Goal: Communication & Community: Answer question/provide support

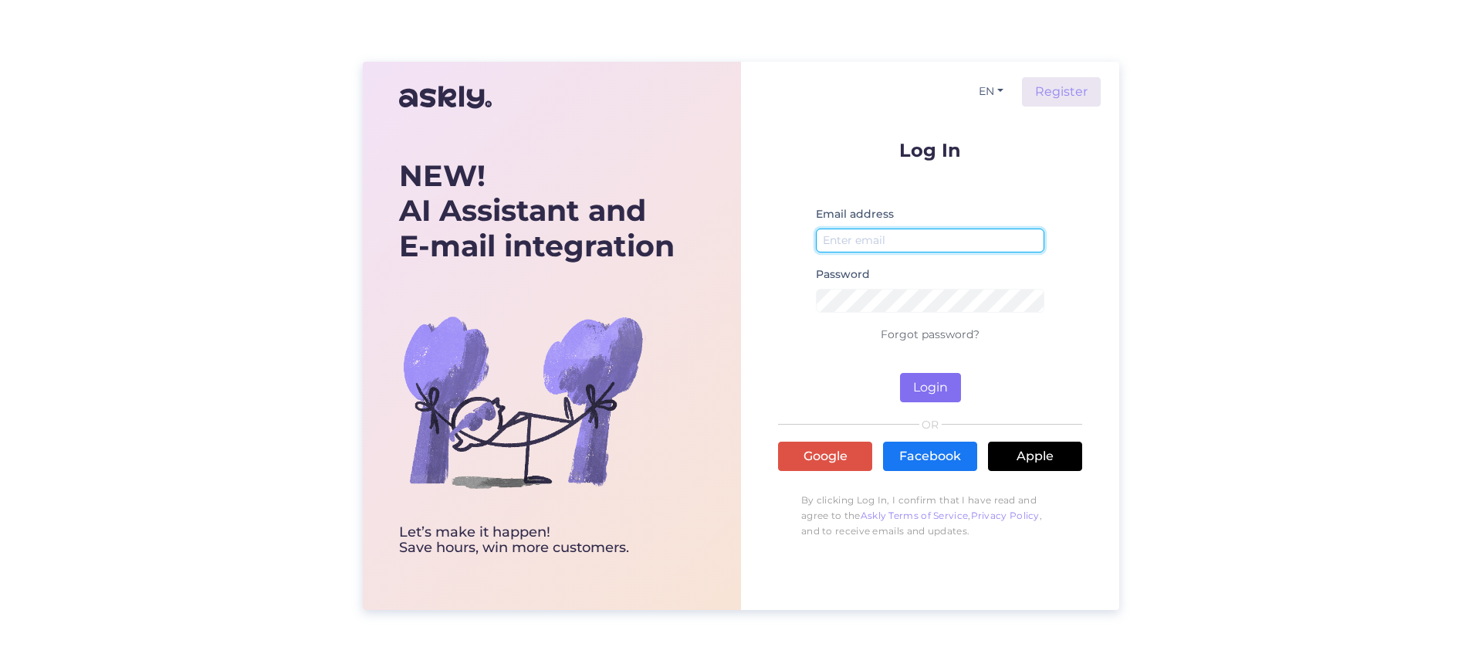
type input "[EMAIL_ADDRESS][DOMAIN_NAME]"
click at [936, 393] on button "Login" at bounding box center [930, 387] width 61 height 29
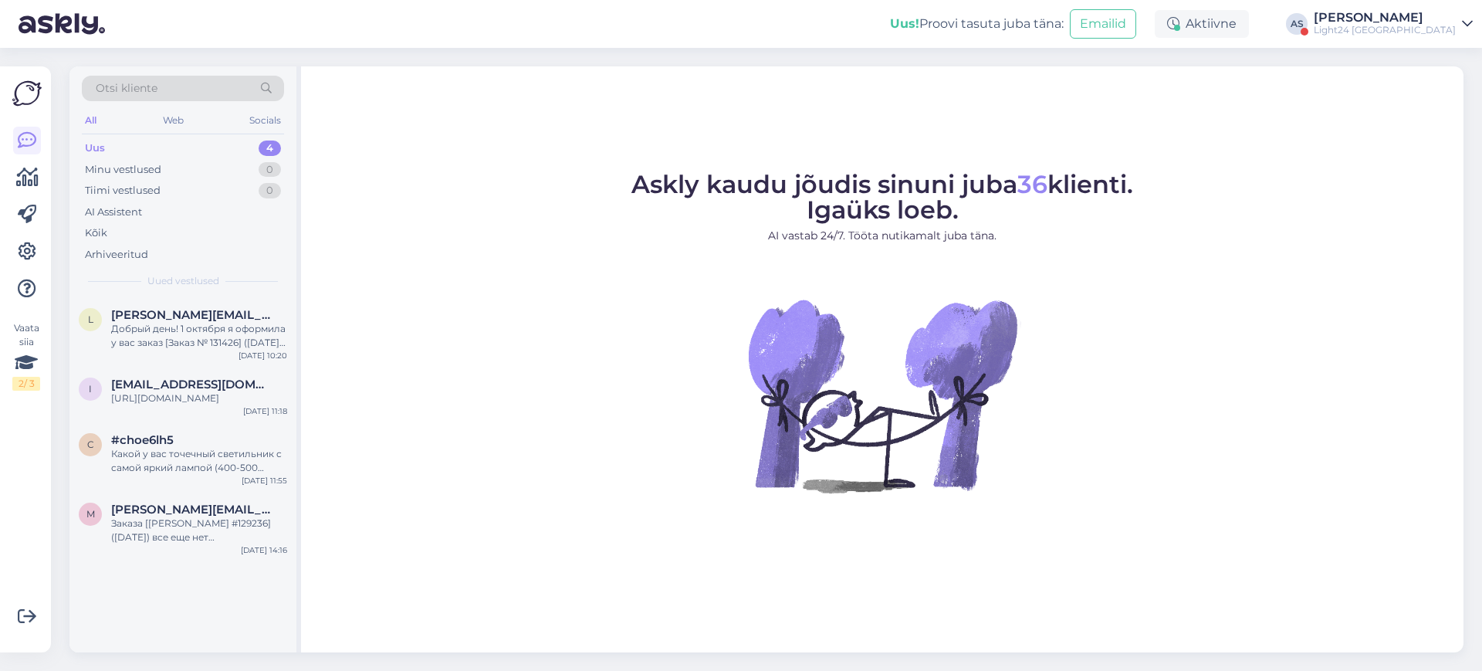
click at [1425, 22] on div "[PERSON_NAME]" at bounding box center [1384, 18] width 142 height 12
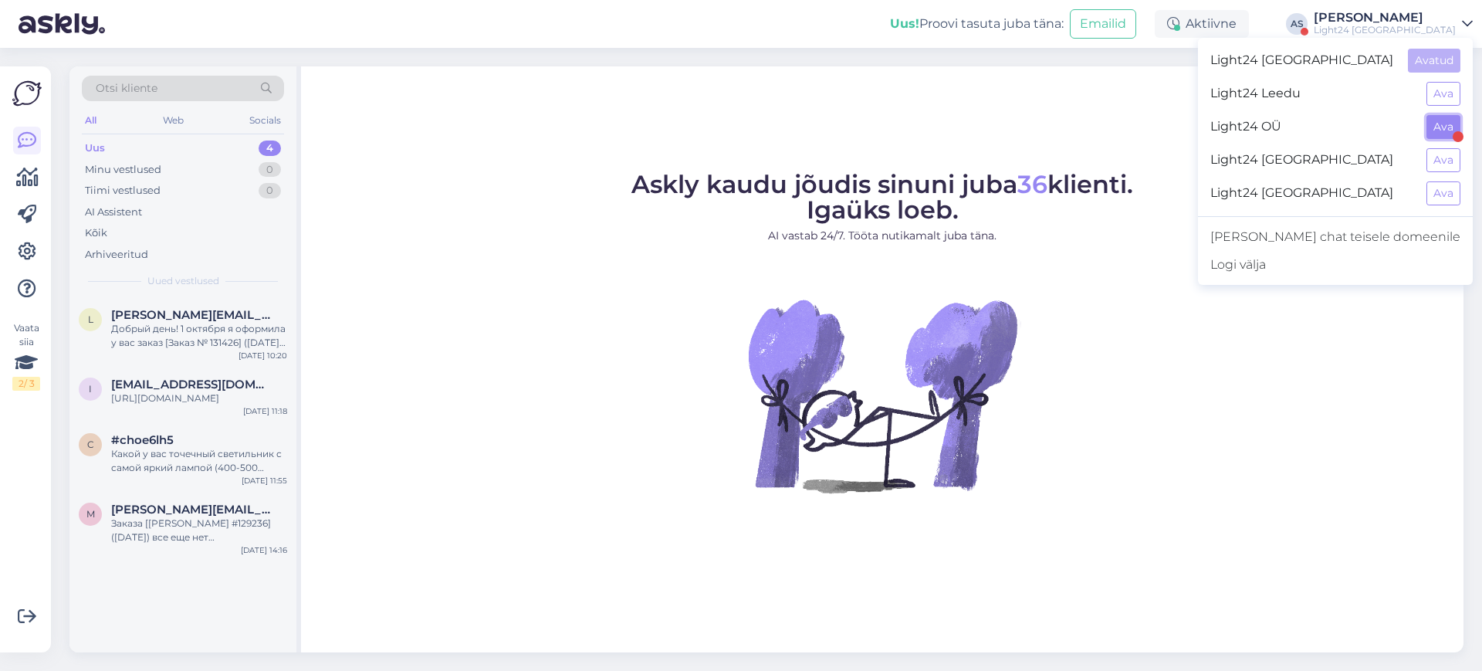
click at [1450, 126] on button "Ava" at bounding box center [1443, 127] width 34 height 24
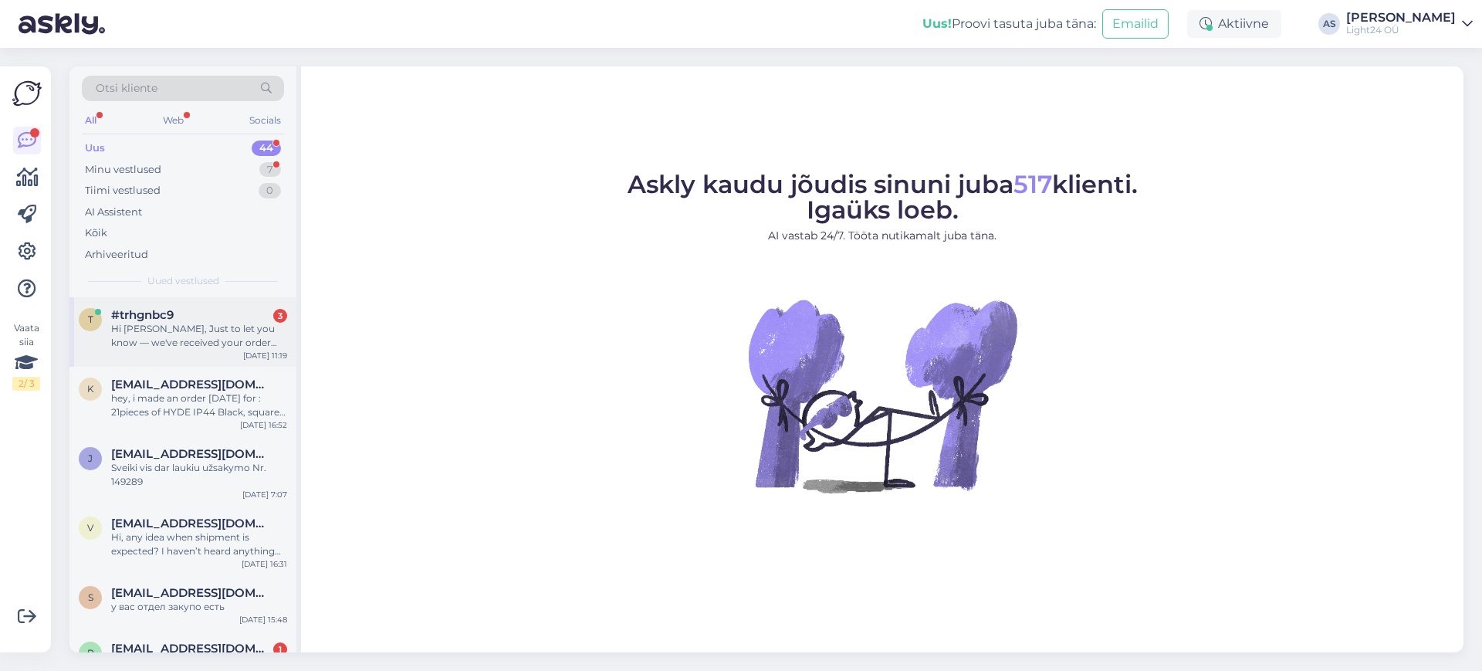
click at [201, 324] on div "Hi [PERSON_NAME], Just to let you know — we've received your order #151228, and…" at bounding box center [199, 336] width 176 height 28
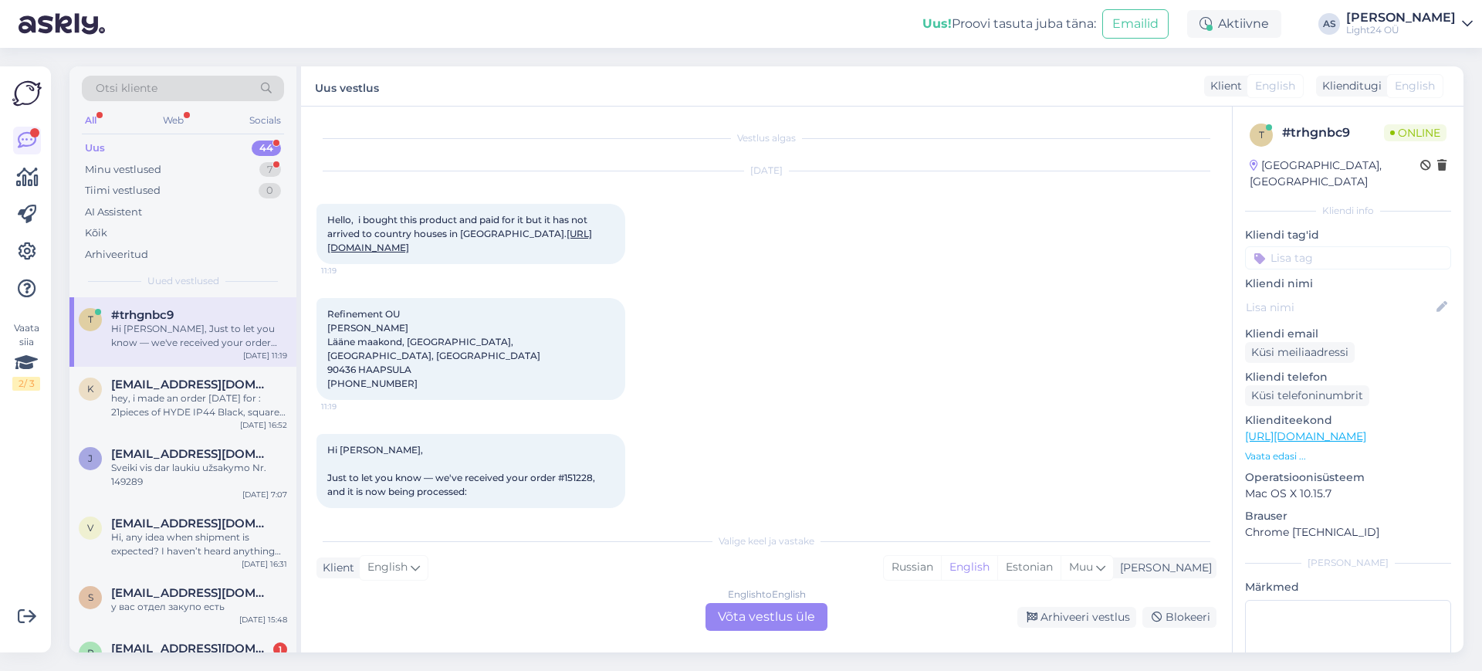
scroll to position [14, 0]
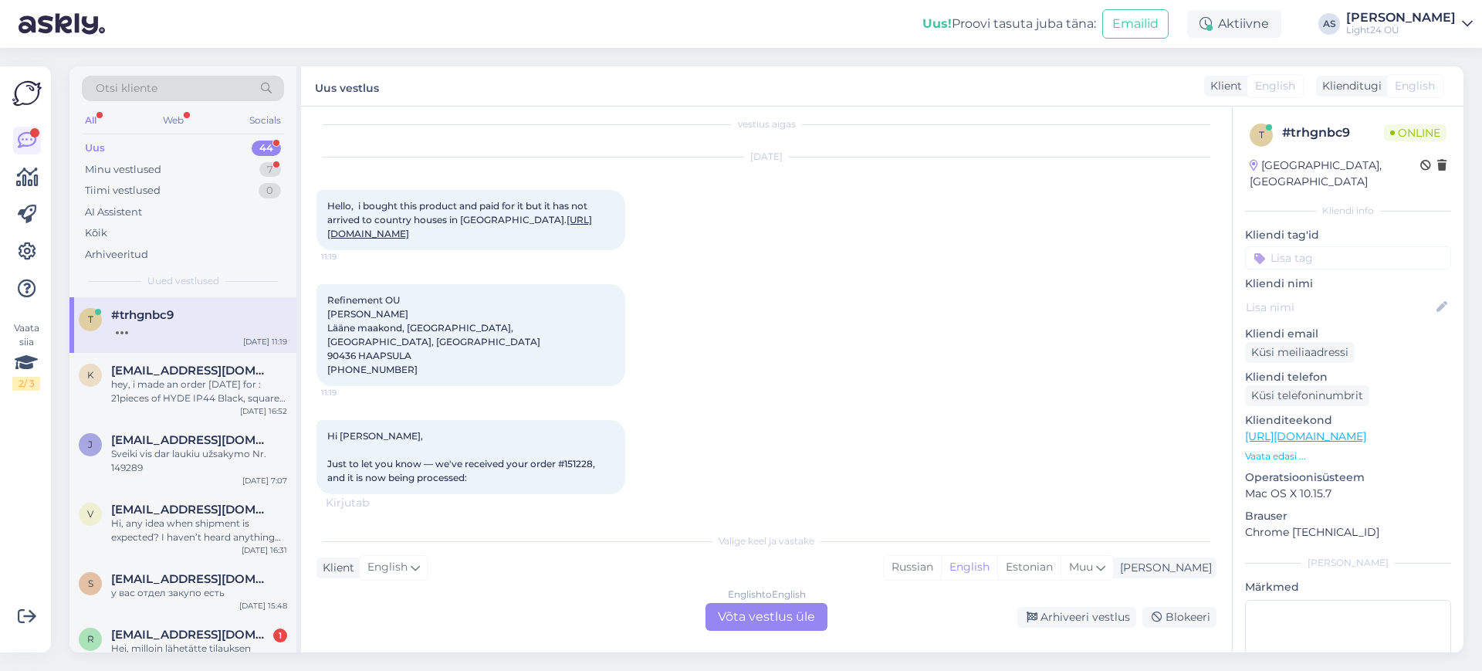
click at [770, 619] on div "English to English Võta vestlus üle" at bounding box center [766, 617] width 122 height 28
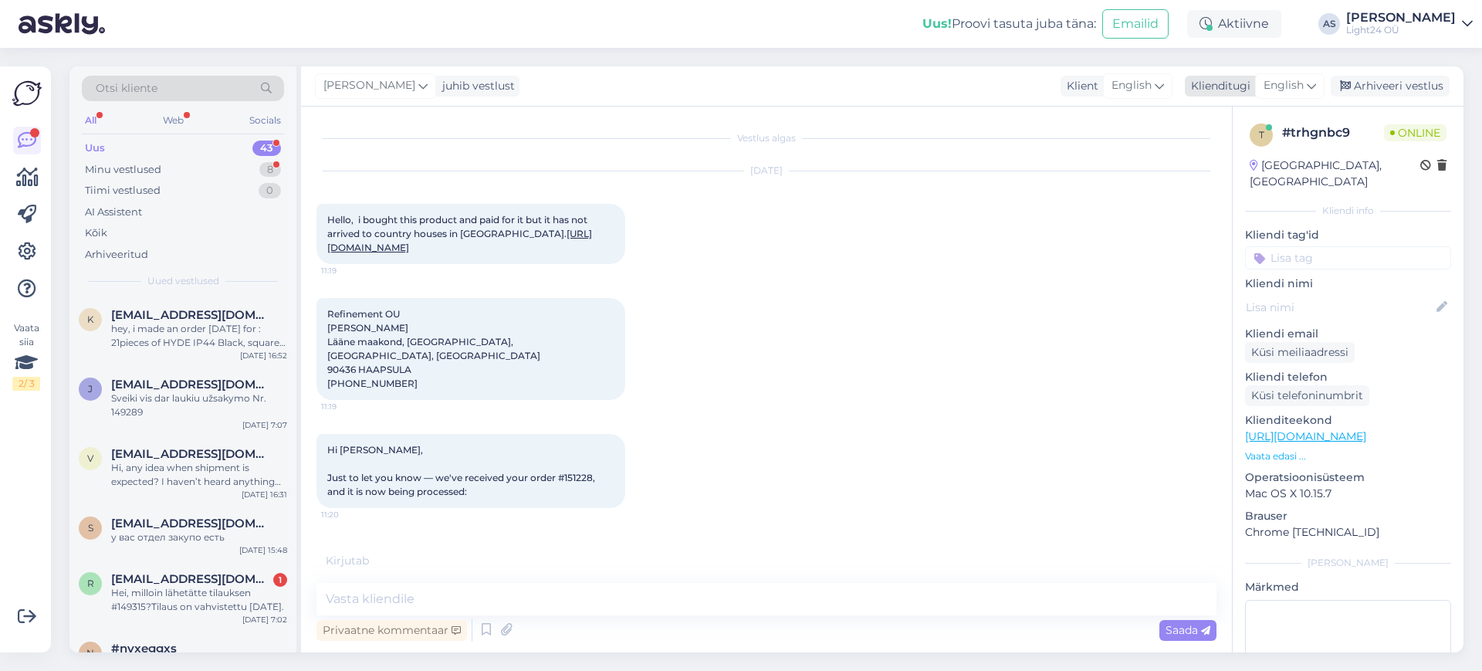
click at [1314, 83] on icon at bounding box center [1311, 85] width 9 height 17
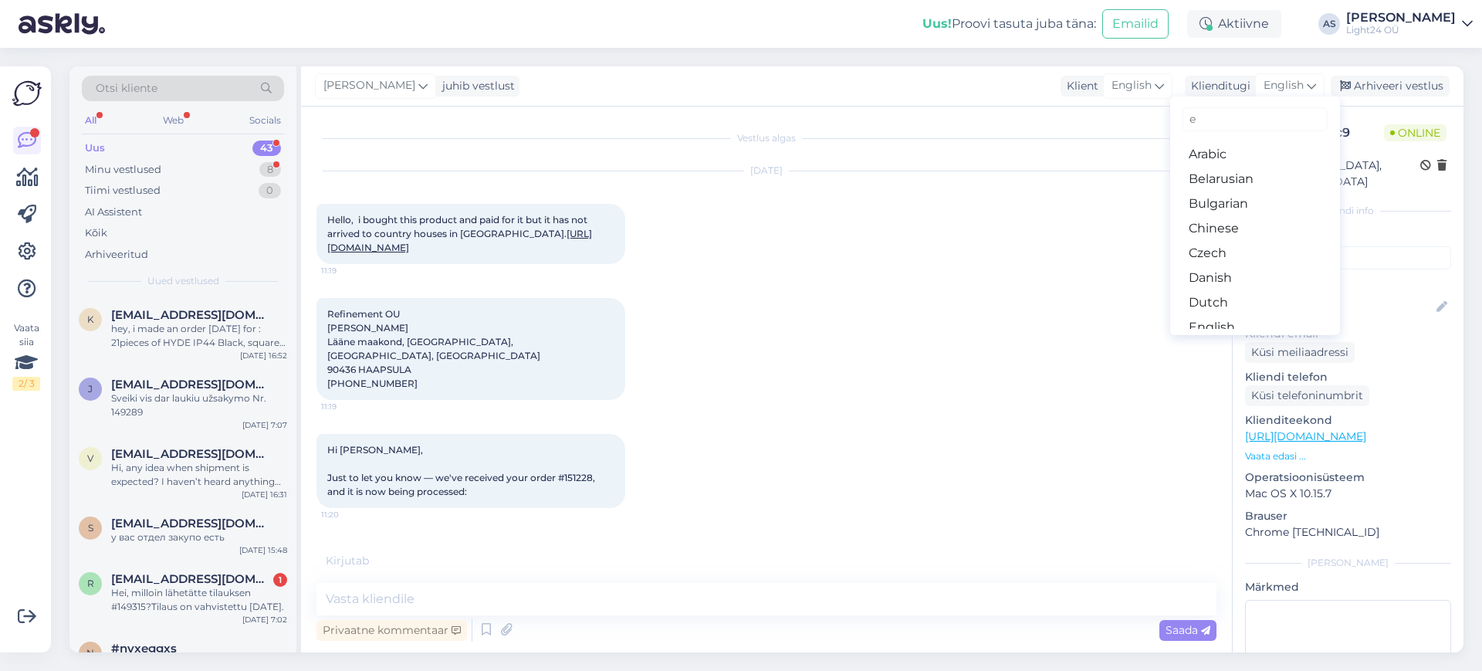
click at [1227, 123] on input "e" at bounding box center [1254, 119] width 145 height 24
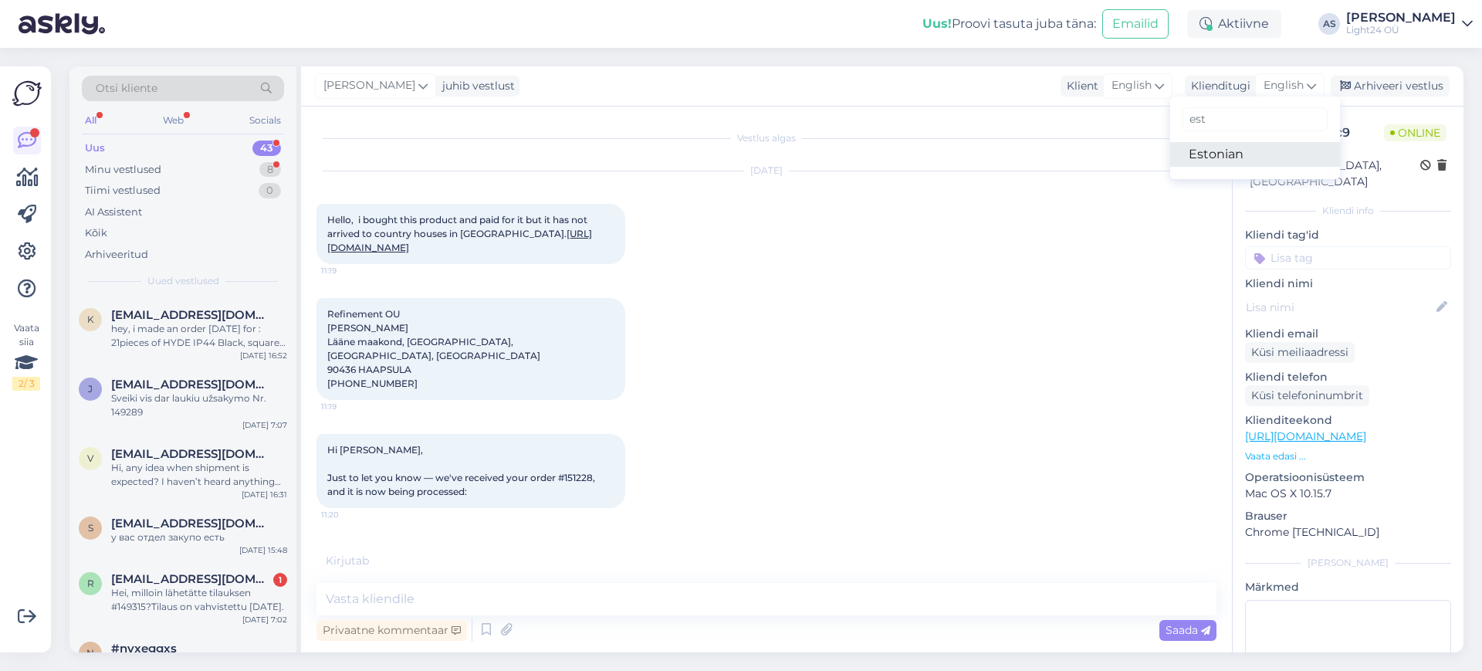
scroll to position [22, 0]
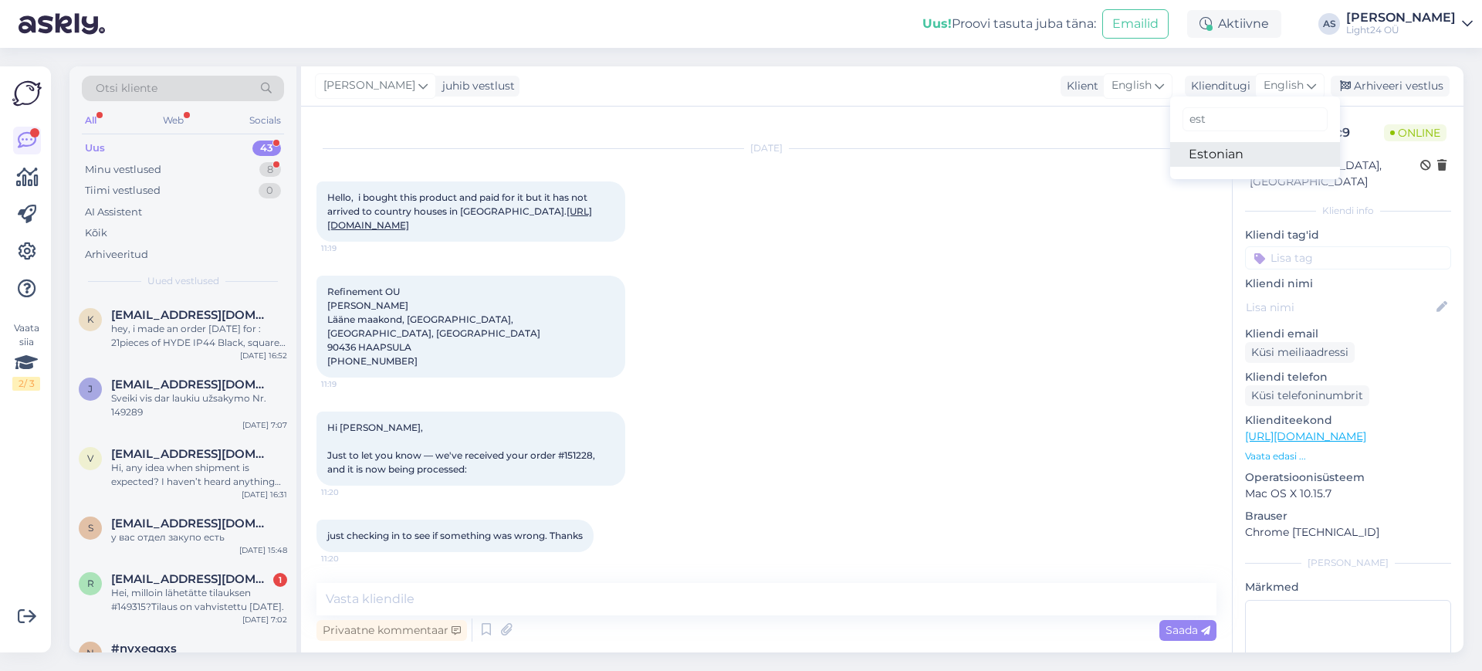
type input "est"
click at [1213, 158] on link "Estonian" at bounding box center [1255, 154] width 170 height 25
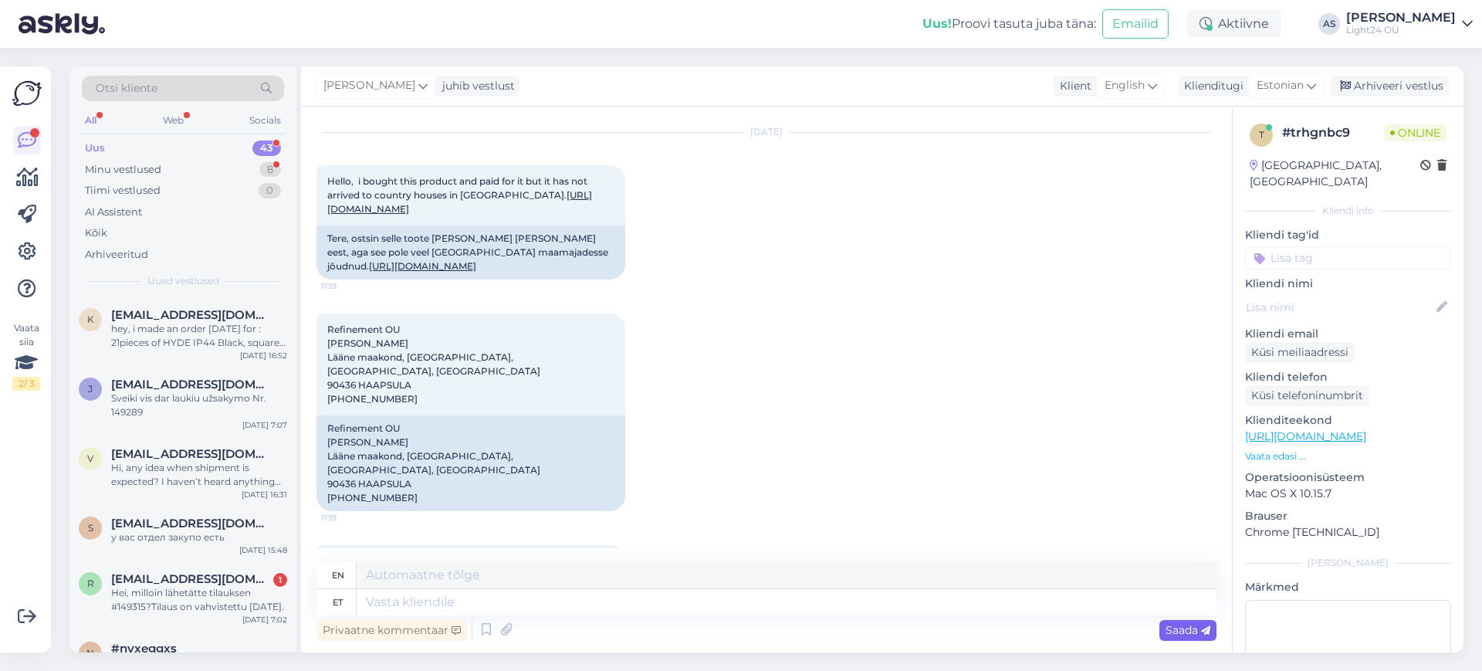
click at [1177, 638] on div "Saada" at bounding box center [1187, 630] width 57 height 21
click at [445, 600] on textarea at bounding box center [787, 602] width 860 height 26
type textarea "Tere,"
type textarea "Hello,"
type textarea "Tere, ootame"
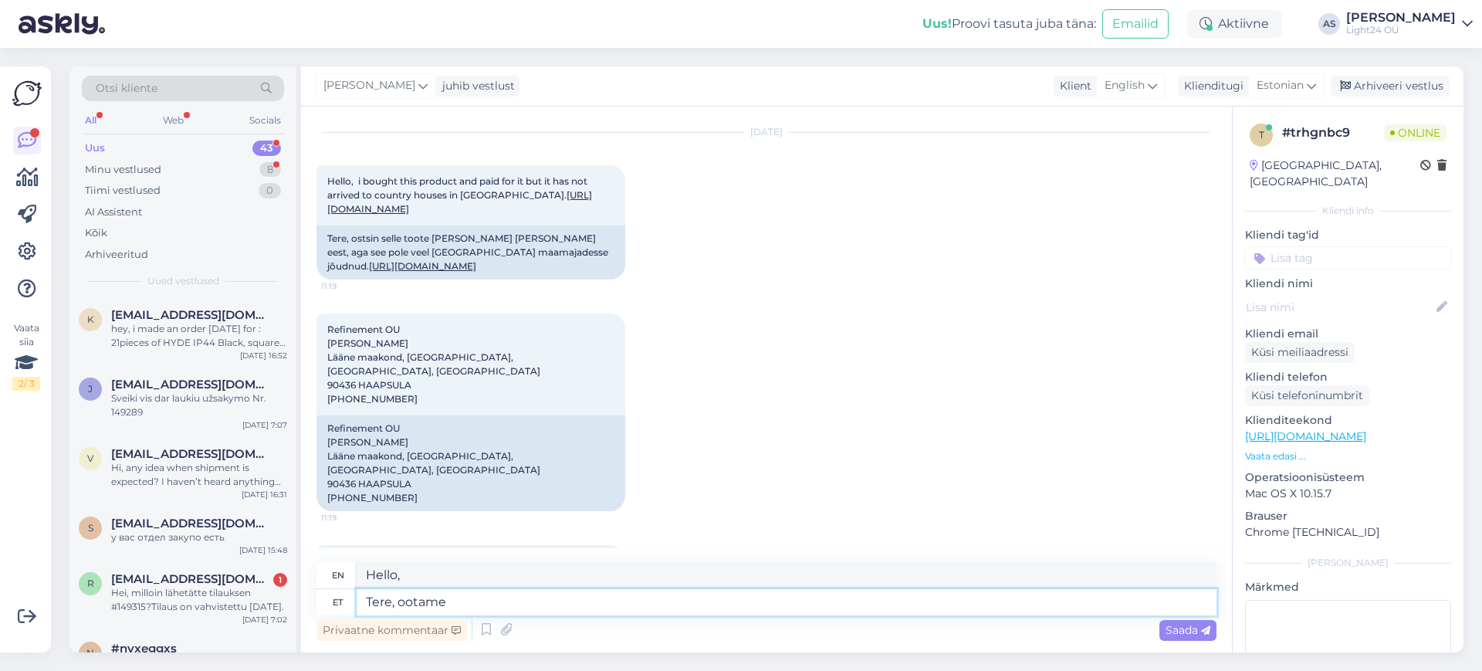
type textarea "Hello, we are waiting."
type textarea "Tere, ootame Norlysist k"
type textarea "Hello, we are waiting for [PERSON_NAME]."
type textarea "Tere, ootame Norlysist [PERSON_NAME] s"
type textarea "Hello, we are waiting for goods from [GEOGRAPHIC_DATA]."
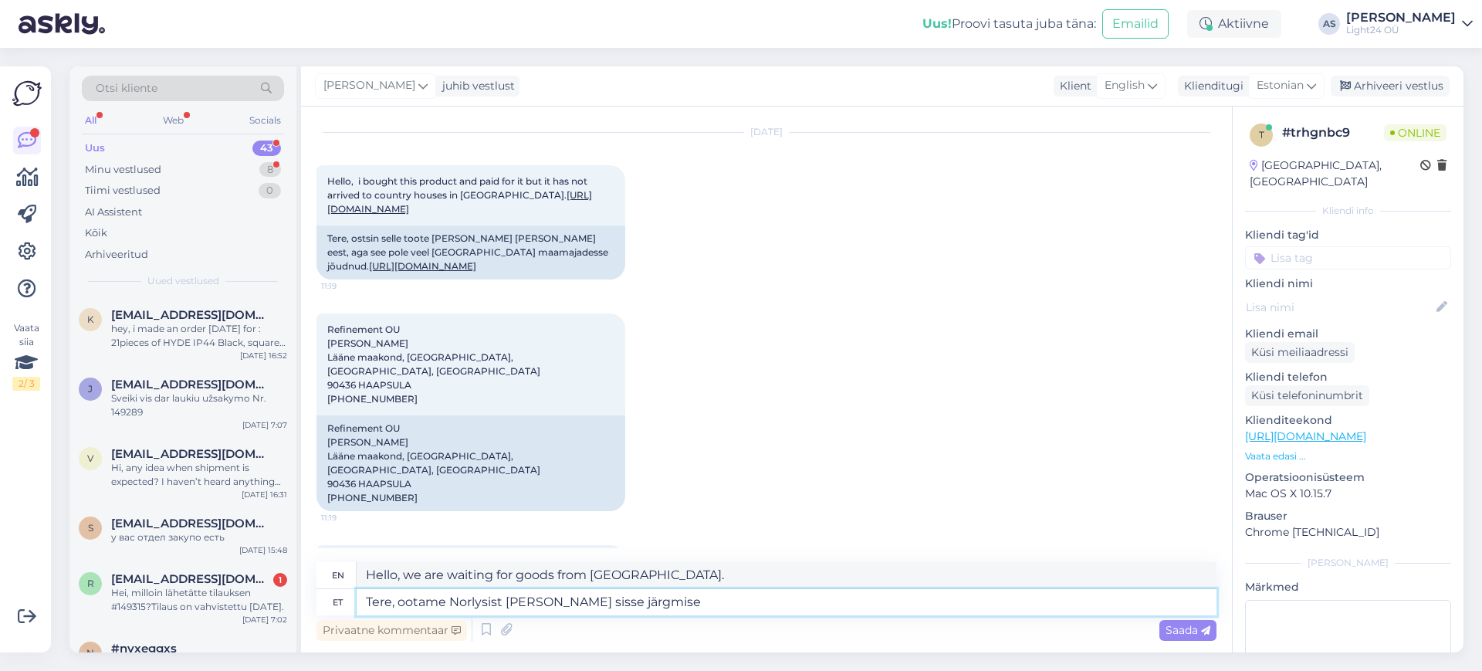
type textarea "Tere, ootame Norlysist [PERSON_NAME] sisse järgmise"
type textarea "Hello, we are waiting for the next shipment from [GEOGRAPHIC_DATA]."
type textarea "Tere, ootame Norlysist [PERSON_NAME] sisse järgmise nädala e"
type textarea "Hello, we are expecting goods from Norlys next week."
type textarea "Tere, ootame Norlysist [PERSON_NAME] sisse järgmise nädala esimesel"
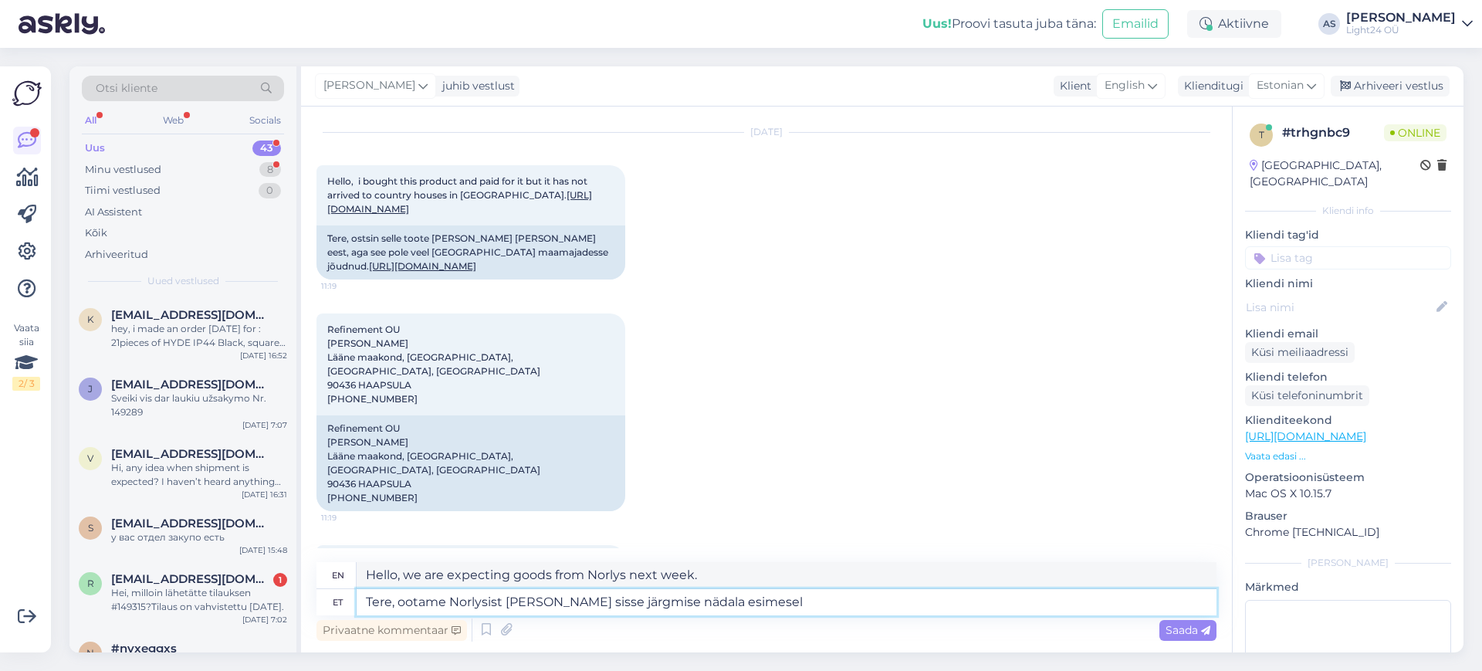
type textarea "Hello, we are expecting goods from Norlys on the first of next week."
type textarea "Tere, ootame Norlysist [PERSON_NAME] sisse järgmise nädala esimesel poolel"
type textarea "Hello, we are expecting goods from Norlys in the first half of next week."
click at [396, 600] on textarea "Tere, ootame Norlysist [PERSON_NAME] sisse järgmise nädala esimesel poolel" at bounding box center [787, 602] width 860 height 26
type textarea "Tere, natukene on [PERSON_NAME] jäänud tarne, kuna meie tellimuses ootame Norly…"
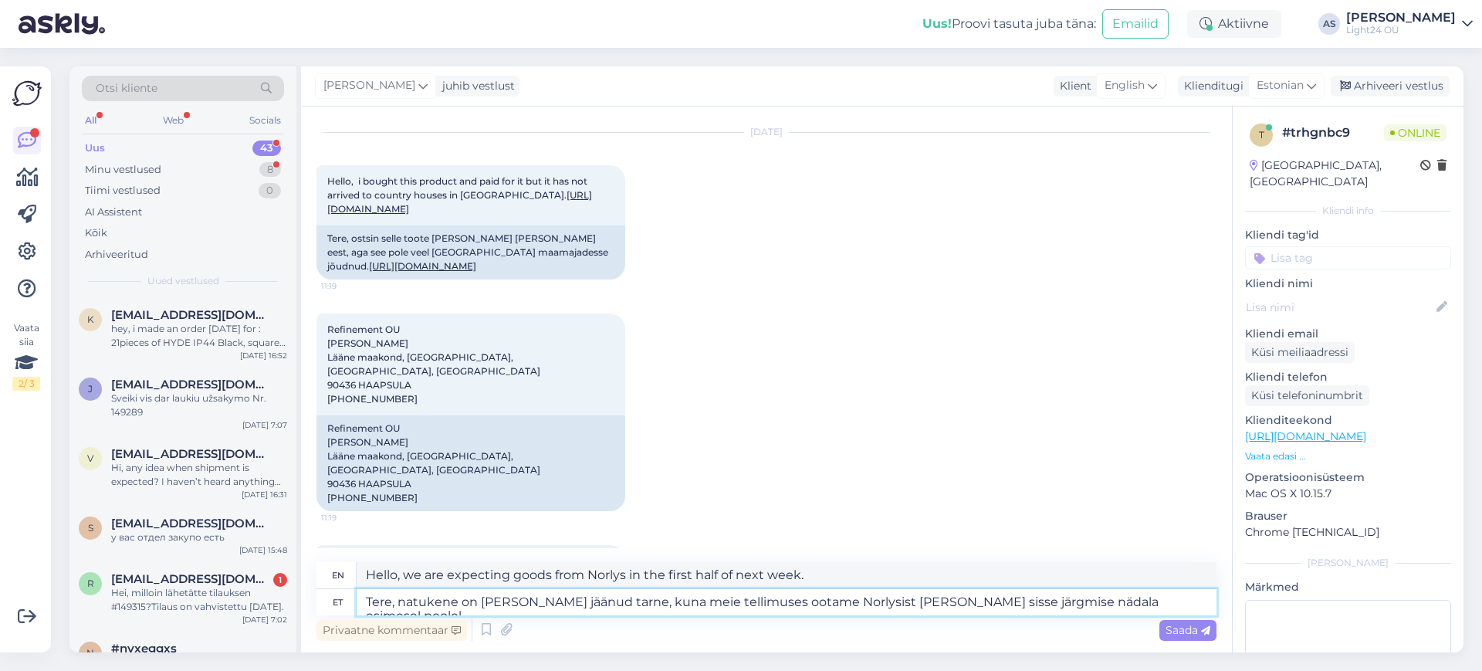
type textarea "Hello, the delivery has been delayed a bit, as we are expecting the goods from …"
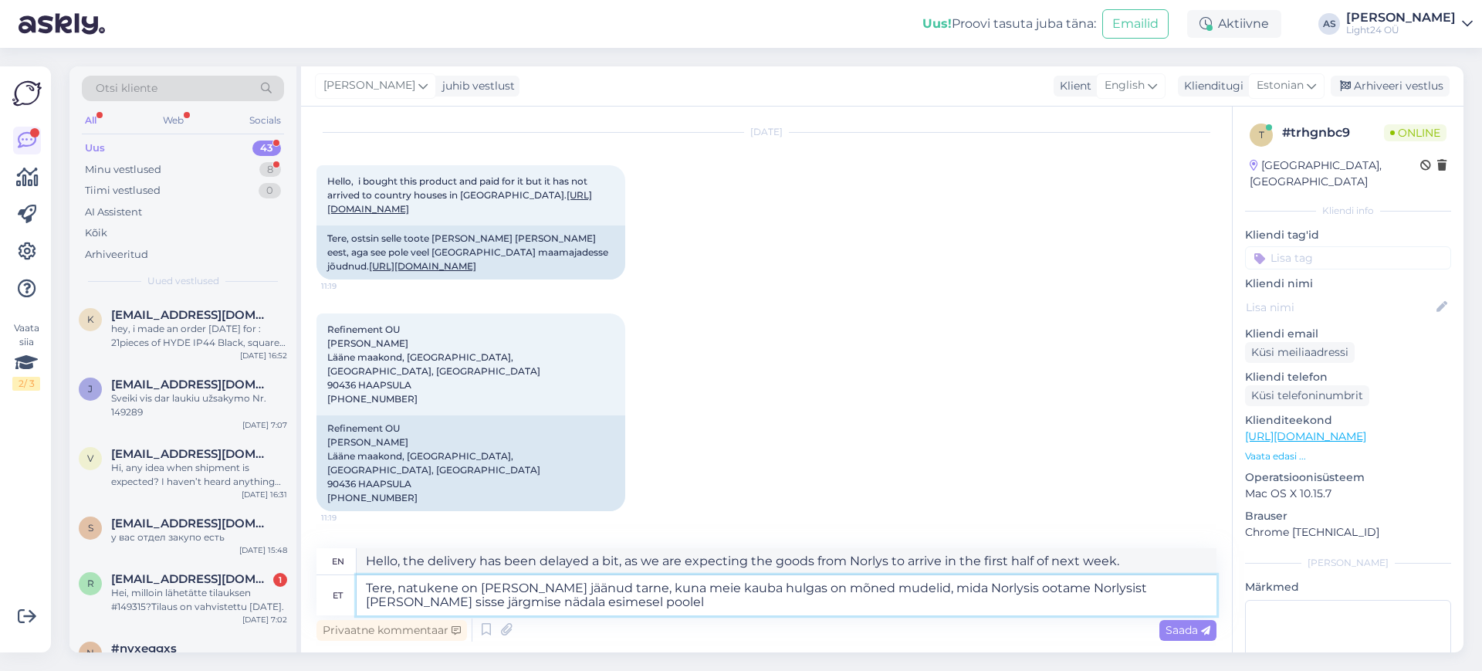
type textarea "Tere, natukene on [PERSON_NAME] jäänud tarne, kuna meie kauba hulgas on mõned m…"
type textarea "Hello, the delivery has been delayed a bit, as our product includes some models…"
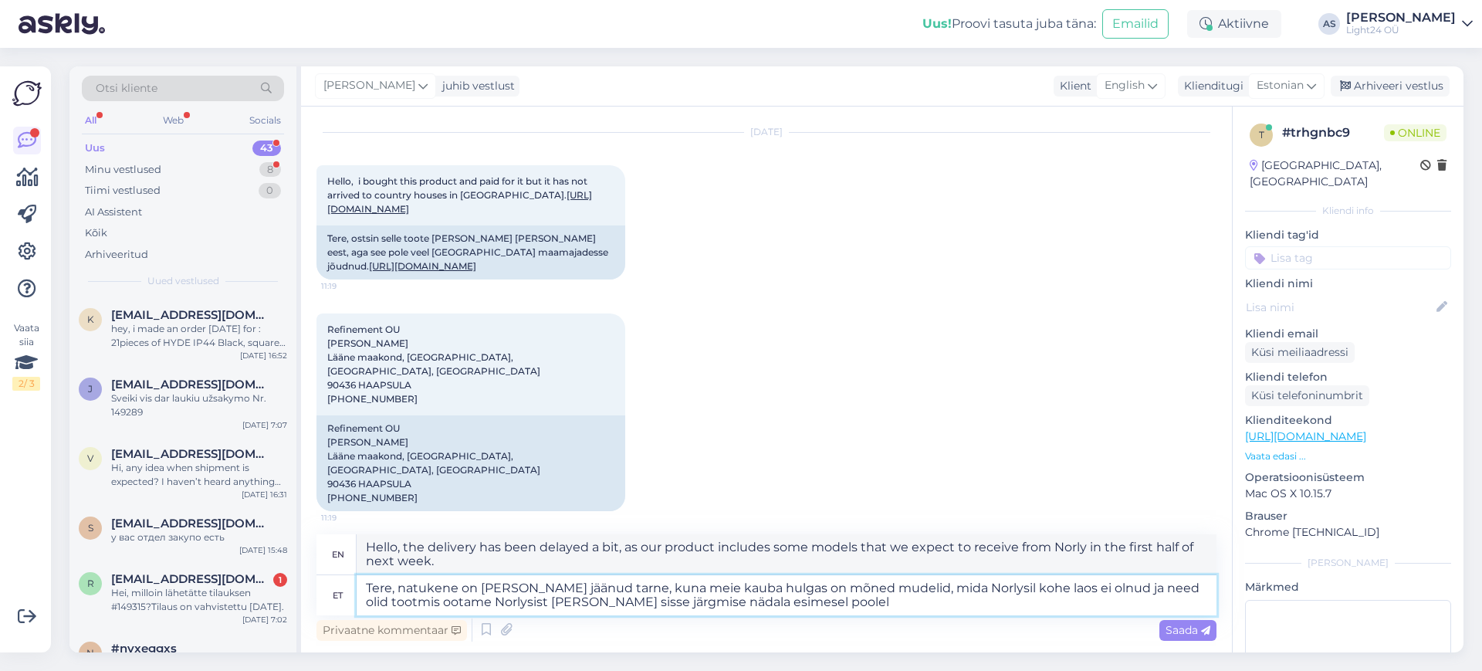
type textarea "Tere, natukene on [PERSON_NAME] jäänud tarne, kuna meie kauba hulgas on mõned m…"
type textarea "Hello, the delivery has been delayed a bit, because among our products there ar…"
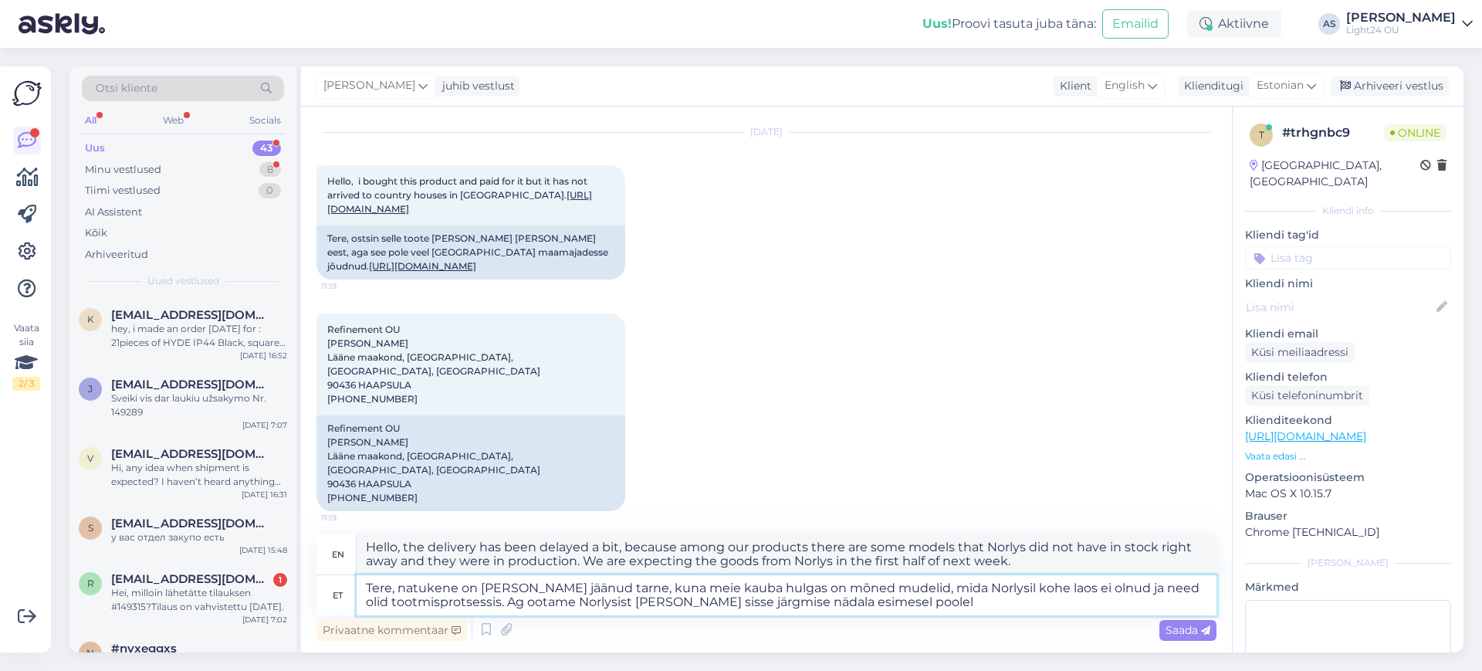
type textarea "Tere, natukene on [PERSON_NAME] jäänud tarne, kuna meie kauba hulgas on mõned m…"
type textarea "Hello, the delivery has been delayed a bit, because among our goods there are s…"
type textarea "Tere, natukene on [PERSON_NAME] jäänud tarne, kuna meie kauba hulgas on mõned m…"
click at [1195, 625] on span "Saada" at bounding box center [1187, 630] width 45 height 14
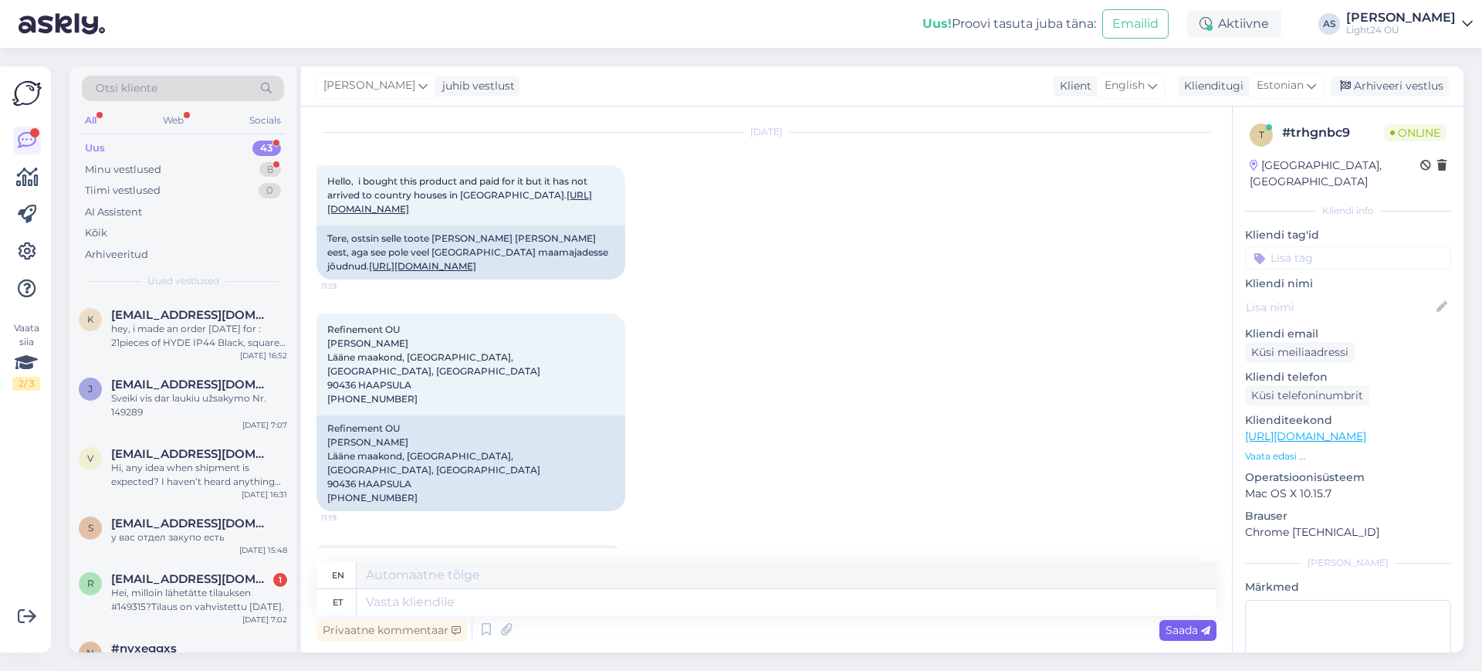
scroll to position [477, 0]
